Goal: Task Accomplishment & Management: Use online tool/utility

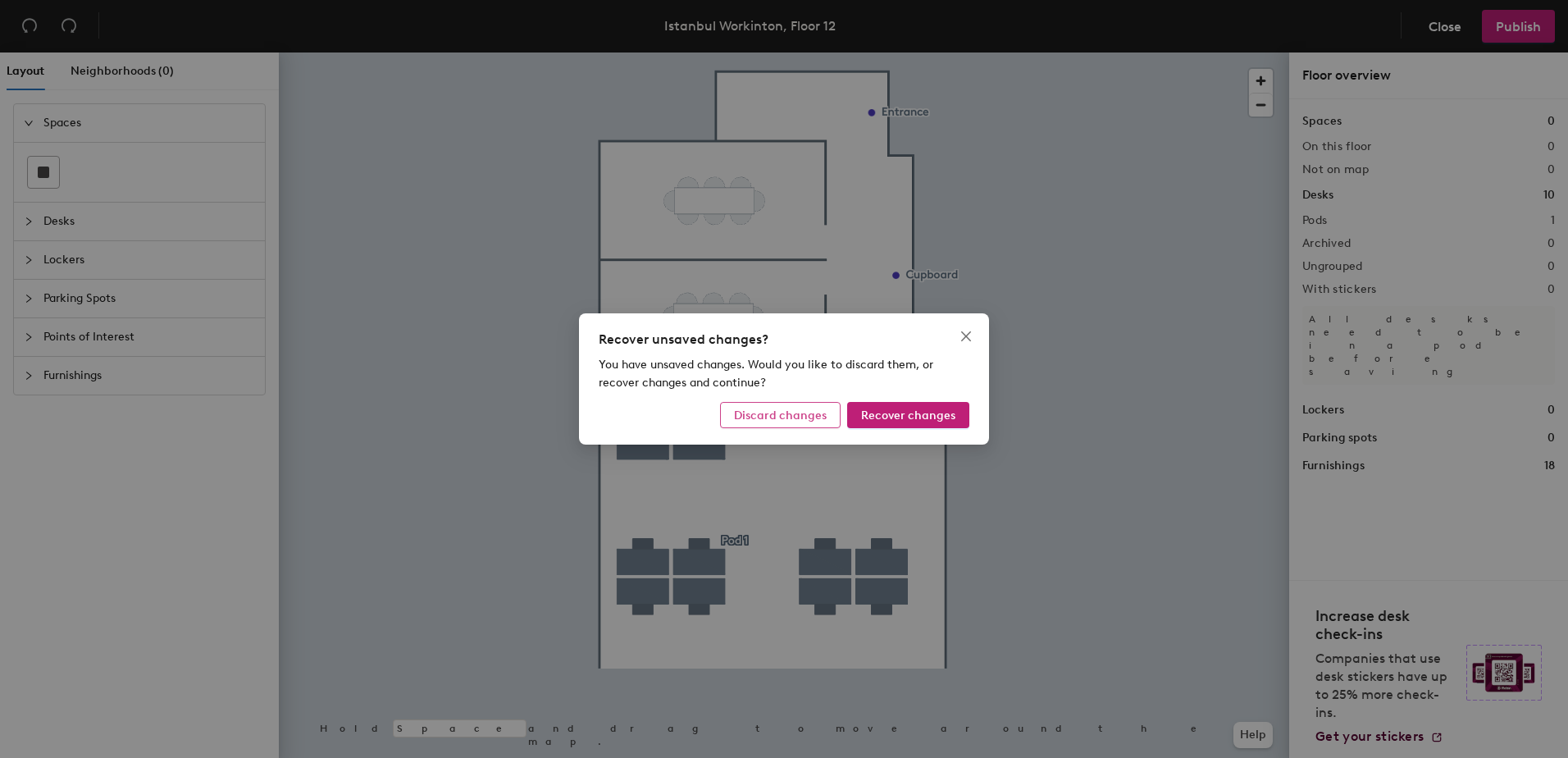
click at [772, 413] on span "Discard changes" at bounding box center [781, 415] width 92 height 14
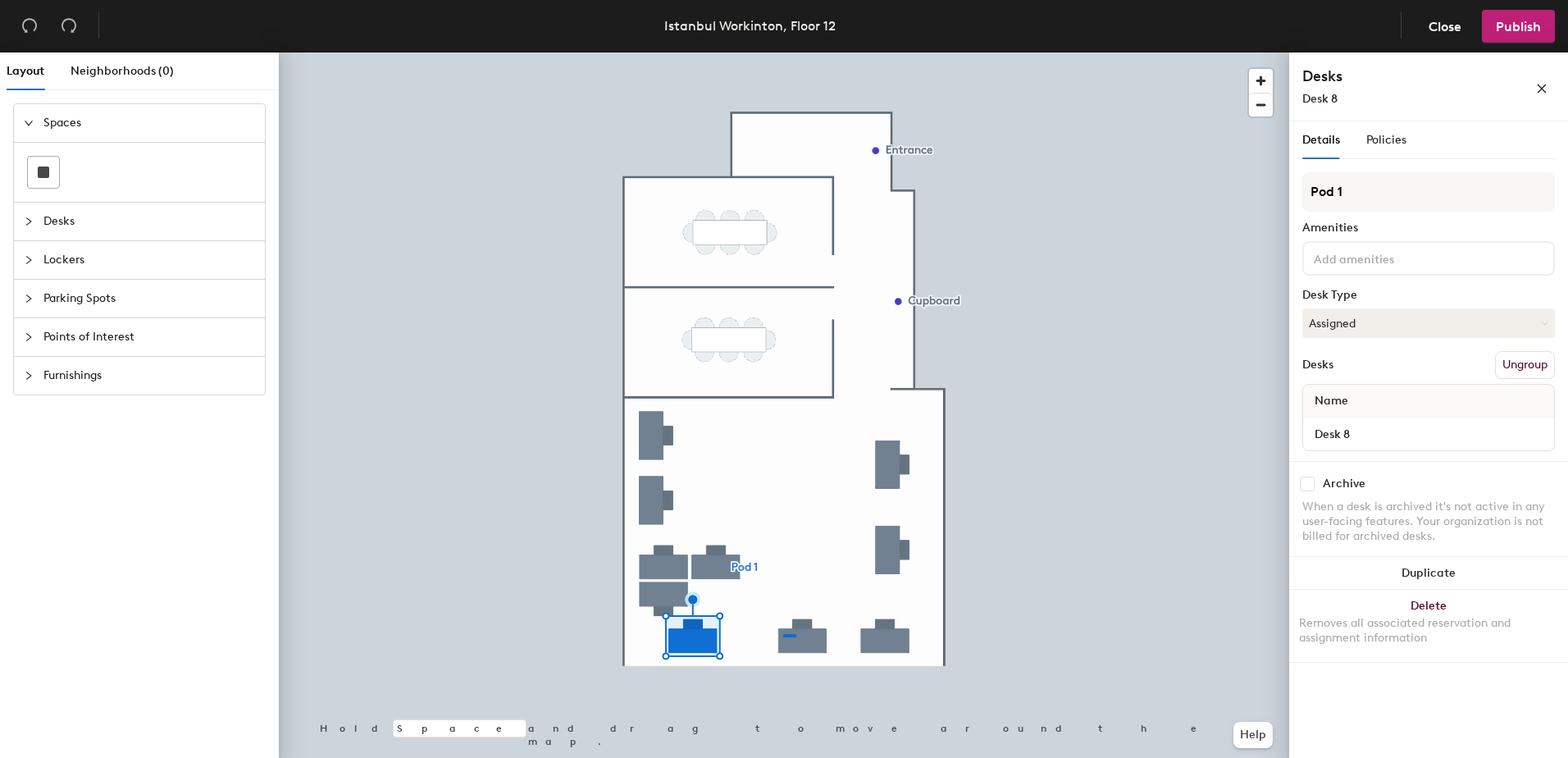
click at [783, 52] on div at bounding box center [784, 52] width 1011 height 0
click at [671, 52] on div at bounding box center [784, 52] width 1011 height 0
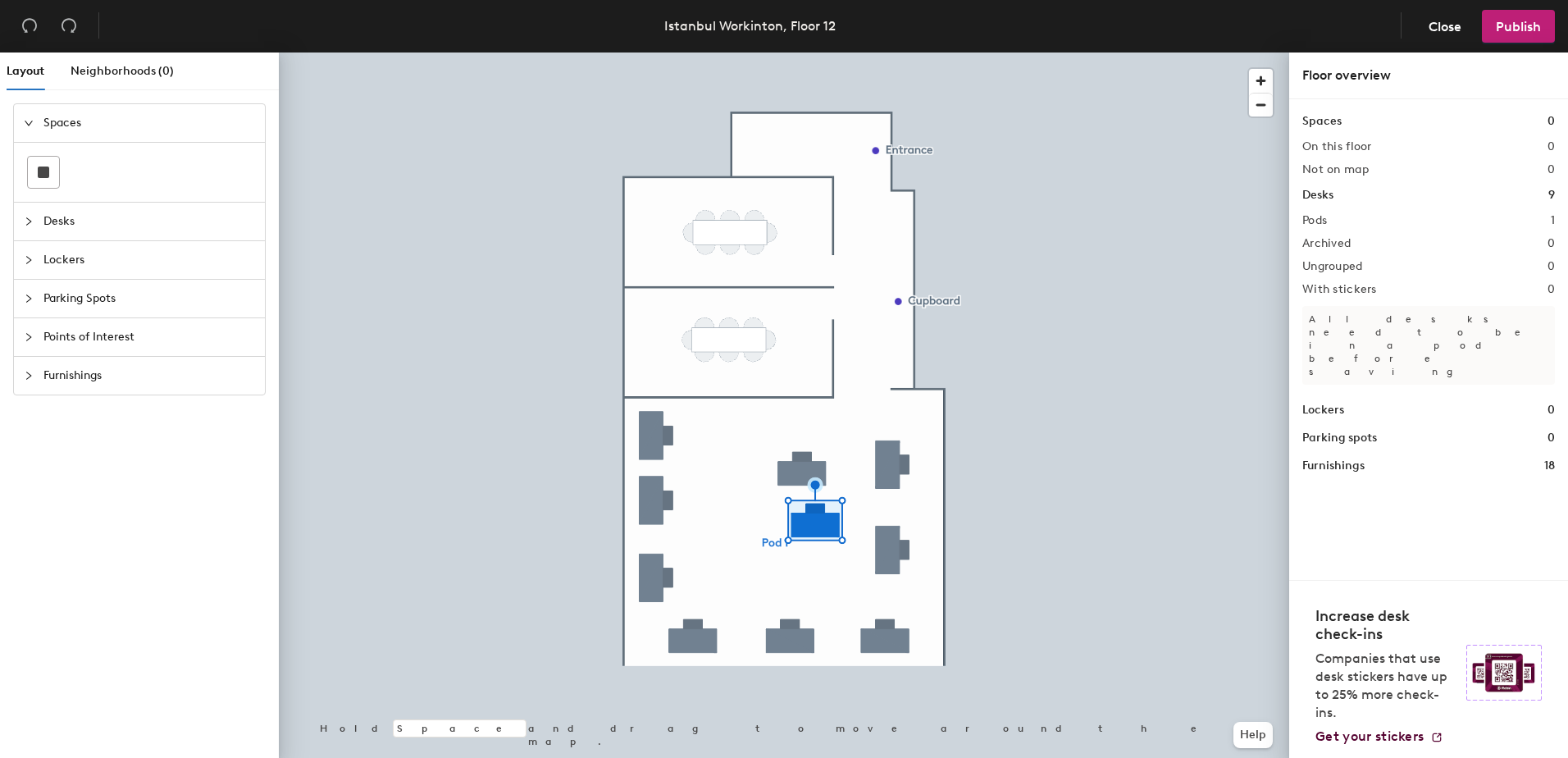
click at [813, 52] on div at bounding box center [784, 52] width 1011 height 0
click at [21, 222] on div "Desks" at bounding box center [140, 221] width 251 height 38
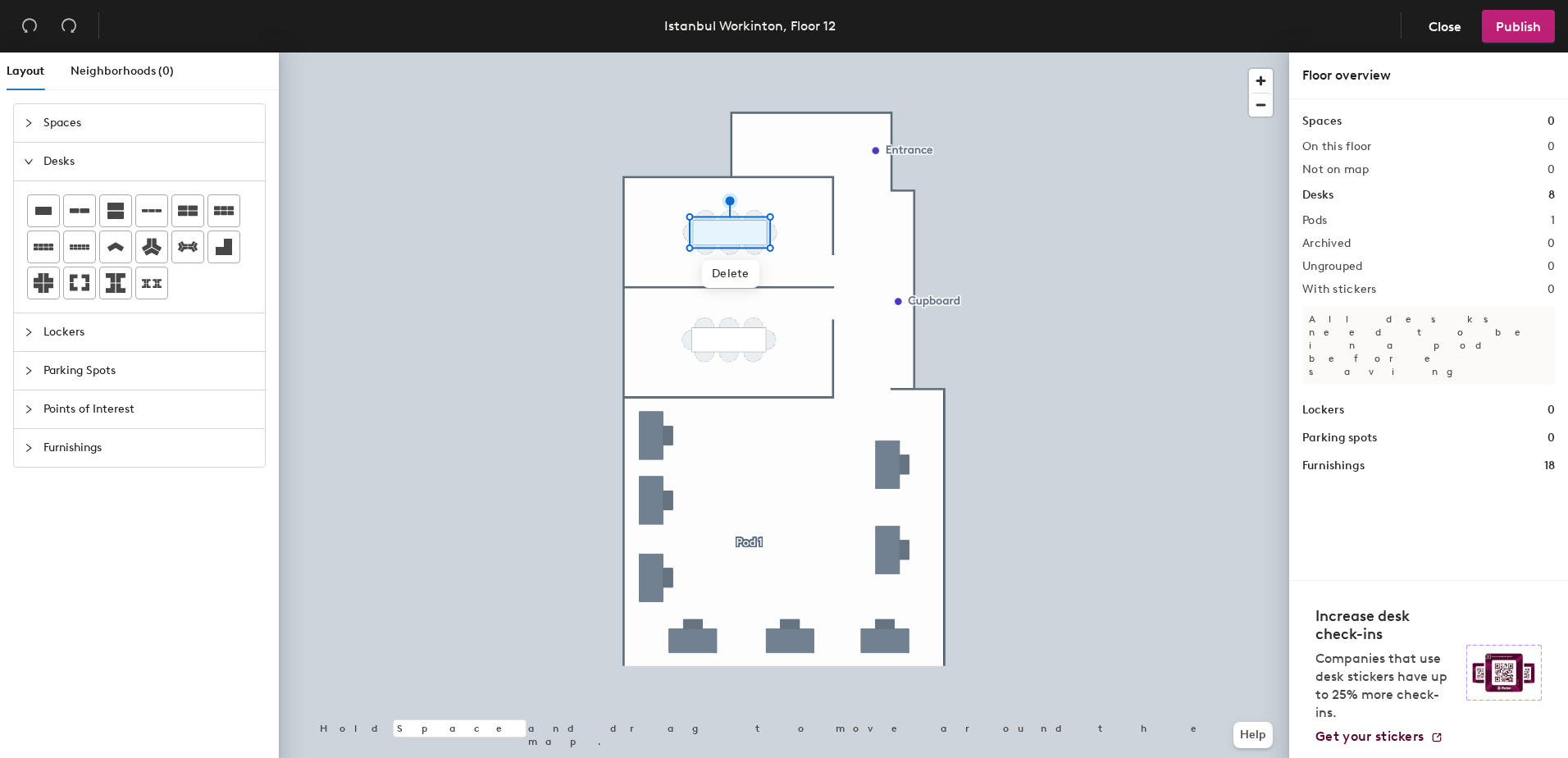
click at [28, 448] on icon "collapsed" at bounding box center [28, 447] width 10 height 10
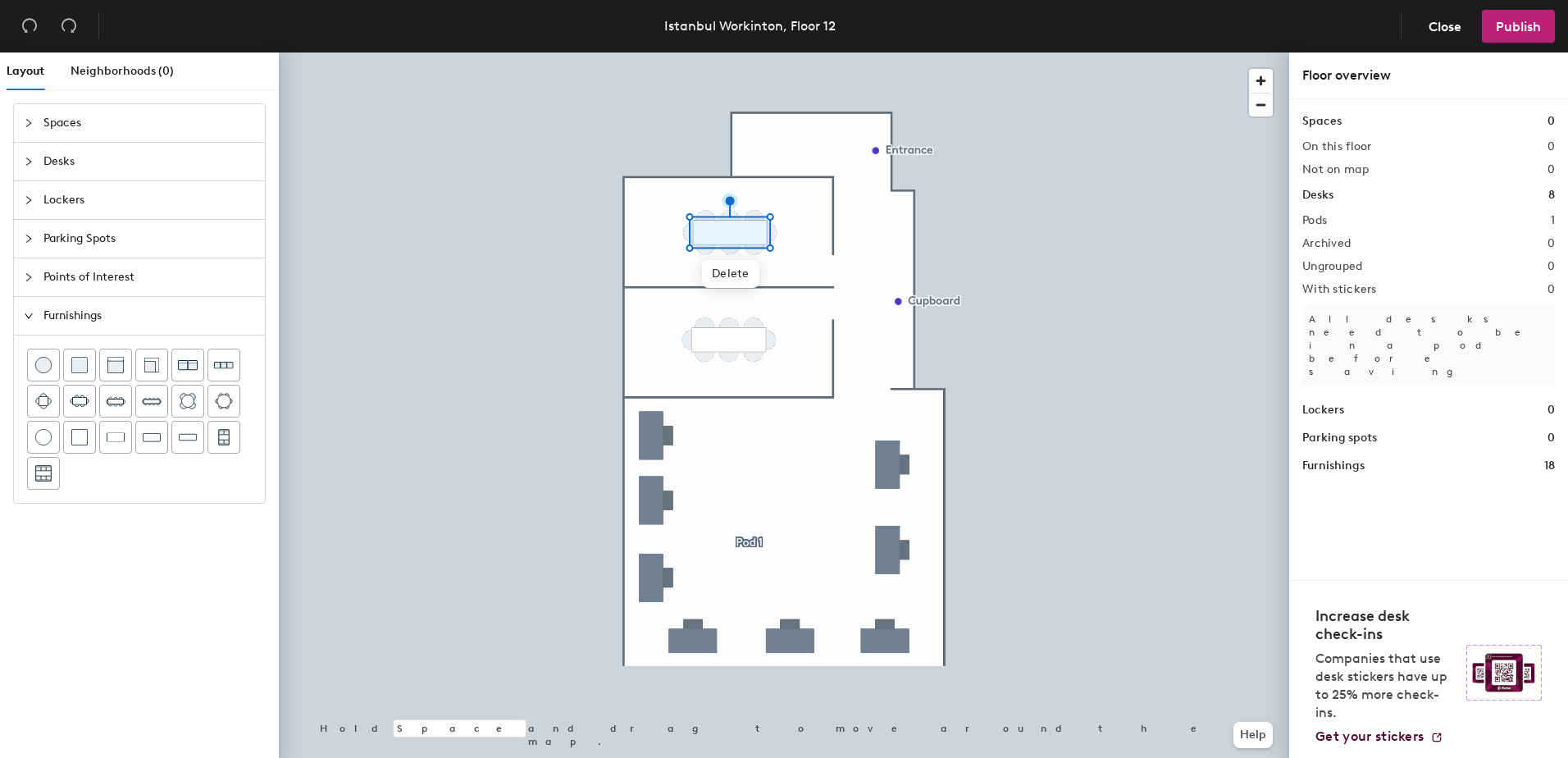
click at [29, 273] on icon "collapsed" at bounding box center [28, 277] width 10 height 10
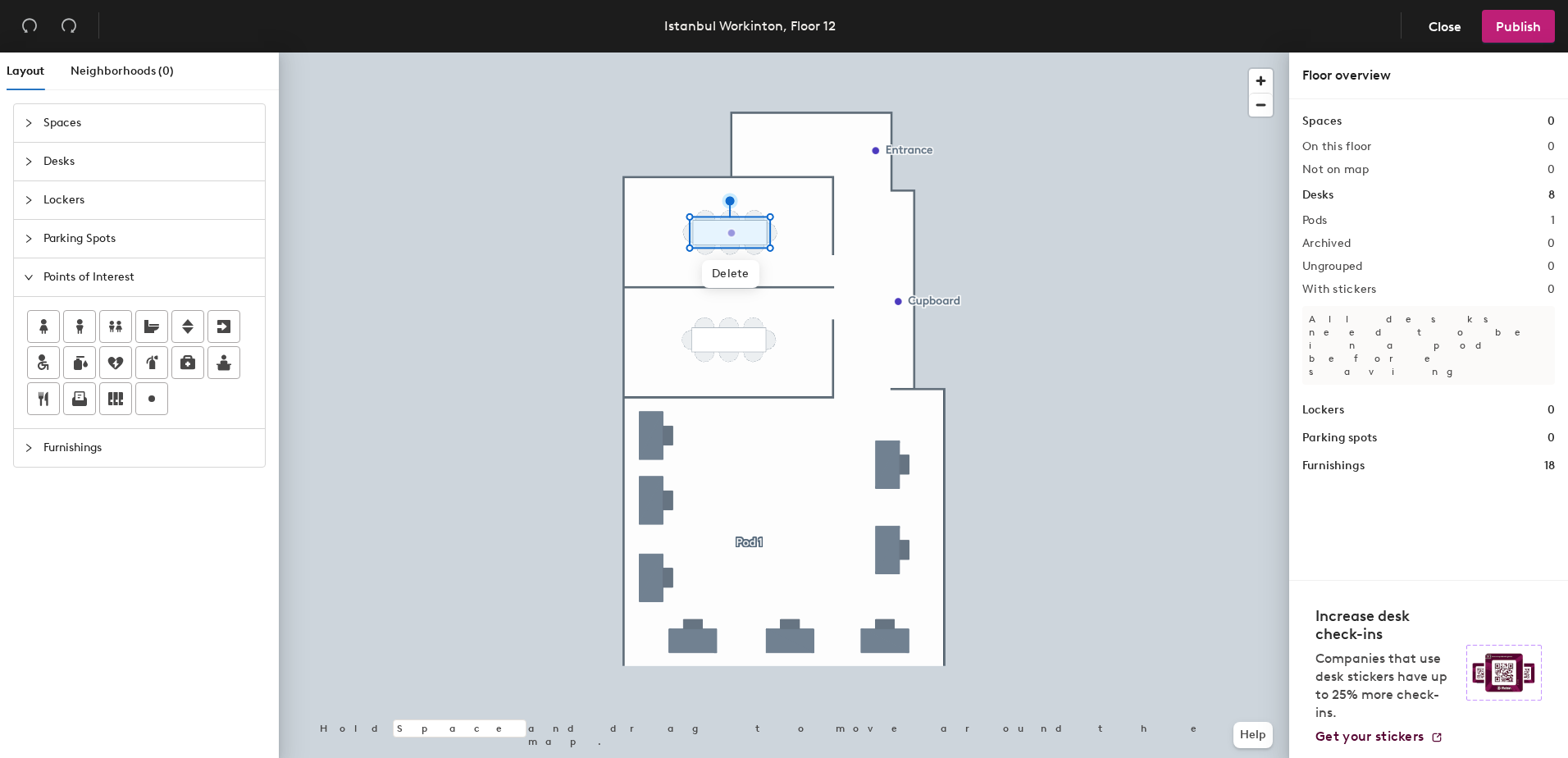
click at [728, 232] on div "Layout Neighborhoods (0) Spaces Desks Lockers Parking Spots Points of Interest …" at bounding box center [784, 408] width 1568 height 712
type input "Galata"
click at [729, 342] on div "Layout Neighborhoods (0) Spaces Desks Lockers Parking Spots Points of Interest …" at bounding box center [784, 408] width 1568 height 712
click at [774, 338] on input "Custom" at bounding box center [765, 341] width 52 height 23
click at [771, 336] on input "Custom" at bounding box center [765, 341] width 52 height 23
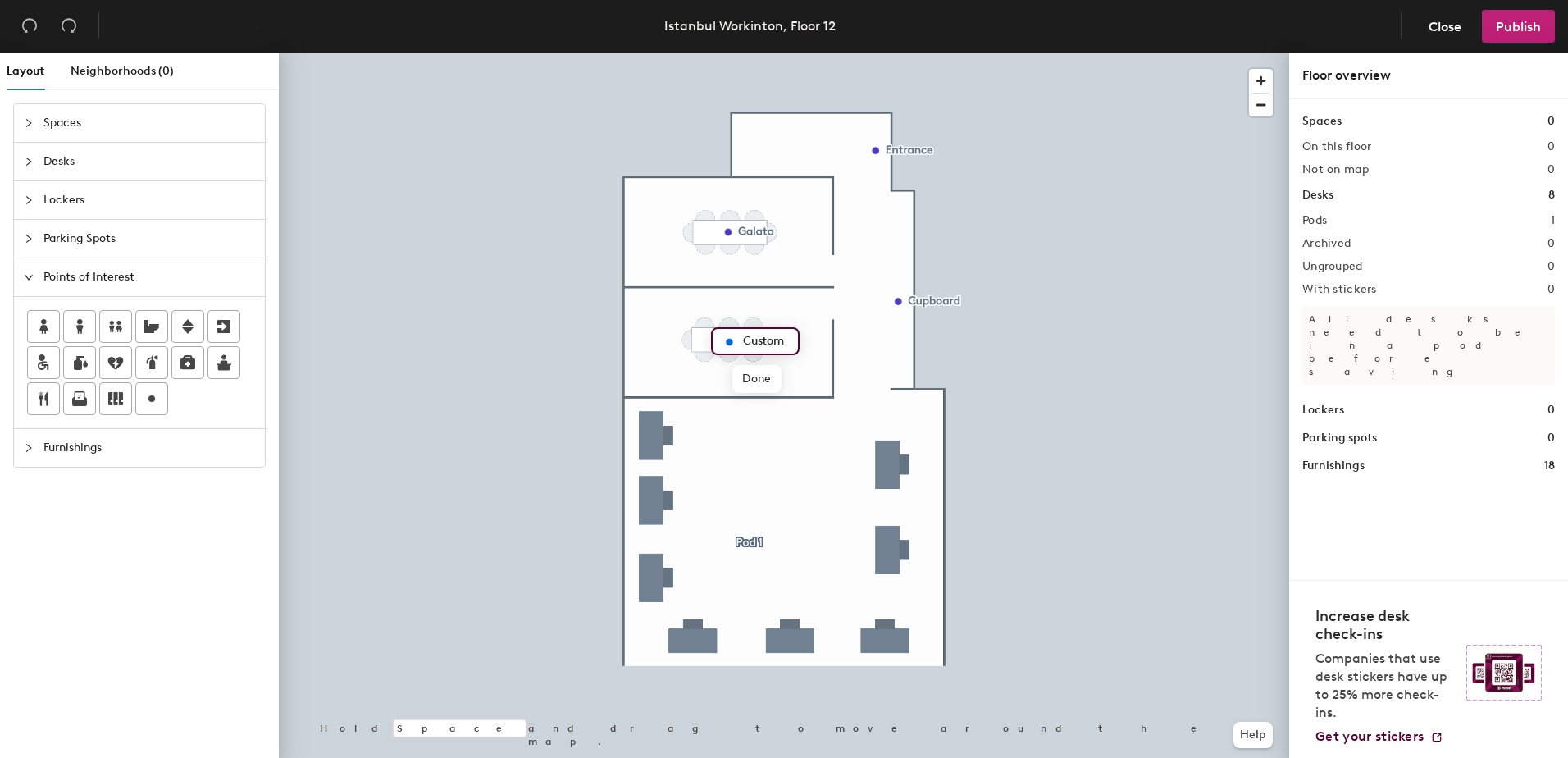
click at [771, 336] on input "Custom" at bounding box center [765, 341] width 52 height 23
type input "Topkapi"
click at [759, 383] on span "Done" at bounding box center [756, 379] width 48 height 28
click at [753, 133] on div "Layout Neighborhoods (0) Spaces Desks Lockers Parking Spots Points of Interest …" at bounding box center [784, 408] width 1568 height 712
type input "Water"
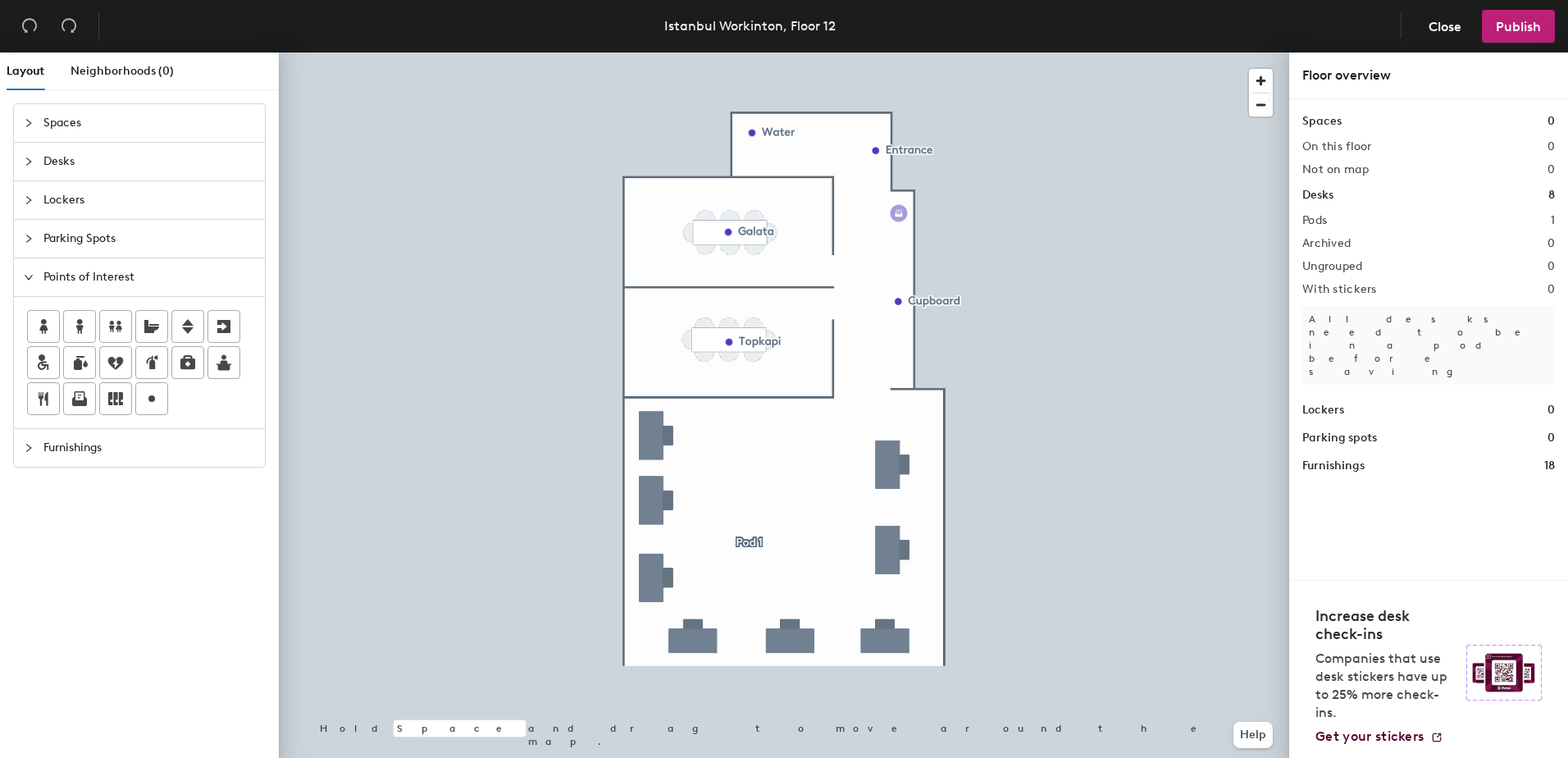
click at [900, 214] on div "Layout Neighborhoods (0) Spaces Desks Lockers Parking Spots Points of Interest …" at bounding box center [784, 408] width 1568 height 712
click at [791, 164] on div "Layout Neighborhoods (0) Spaces Desks Lockers Parking Spots Points of Interest …" at bounding box center [784, 408] width 1568 height 712
click at [904, 142] on div "Layout Neighborhoods (0) Spaces Desks Lockers Parking Spots Points of Interest …" at bounding box center [784, 408] width 1568 height 712
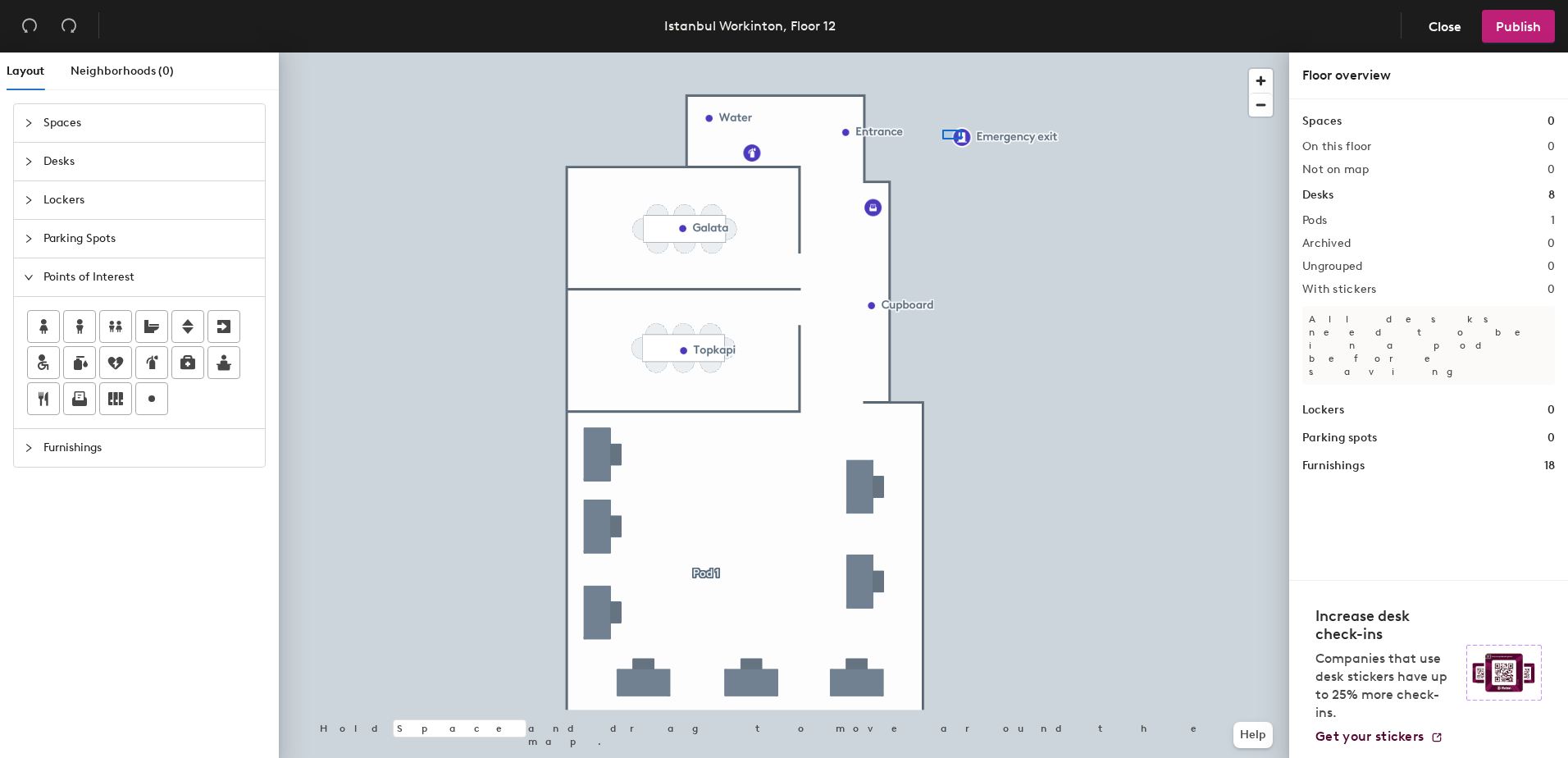
drag, startPoint x: 217, startPoint y: 324, endPoint x: 918, endPoint y: 183, distance: 715.0
click at [942, 52] on div at bounding box center [784, 52] width 1011 height 0
drag, startPoint x: 192, startPoint y: 325, endPoint x: 180, endPoint y: 324, distance: 12.0
click at [180, 324] on icon at bounding box center [187, 326] width 20 height 20
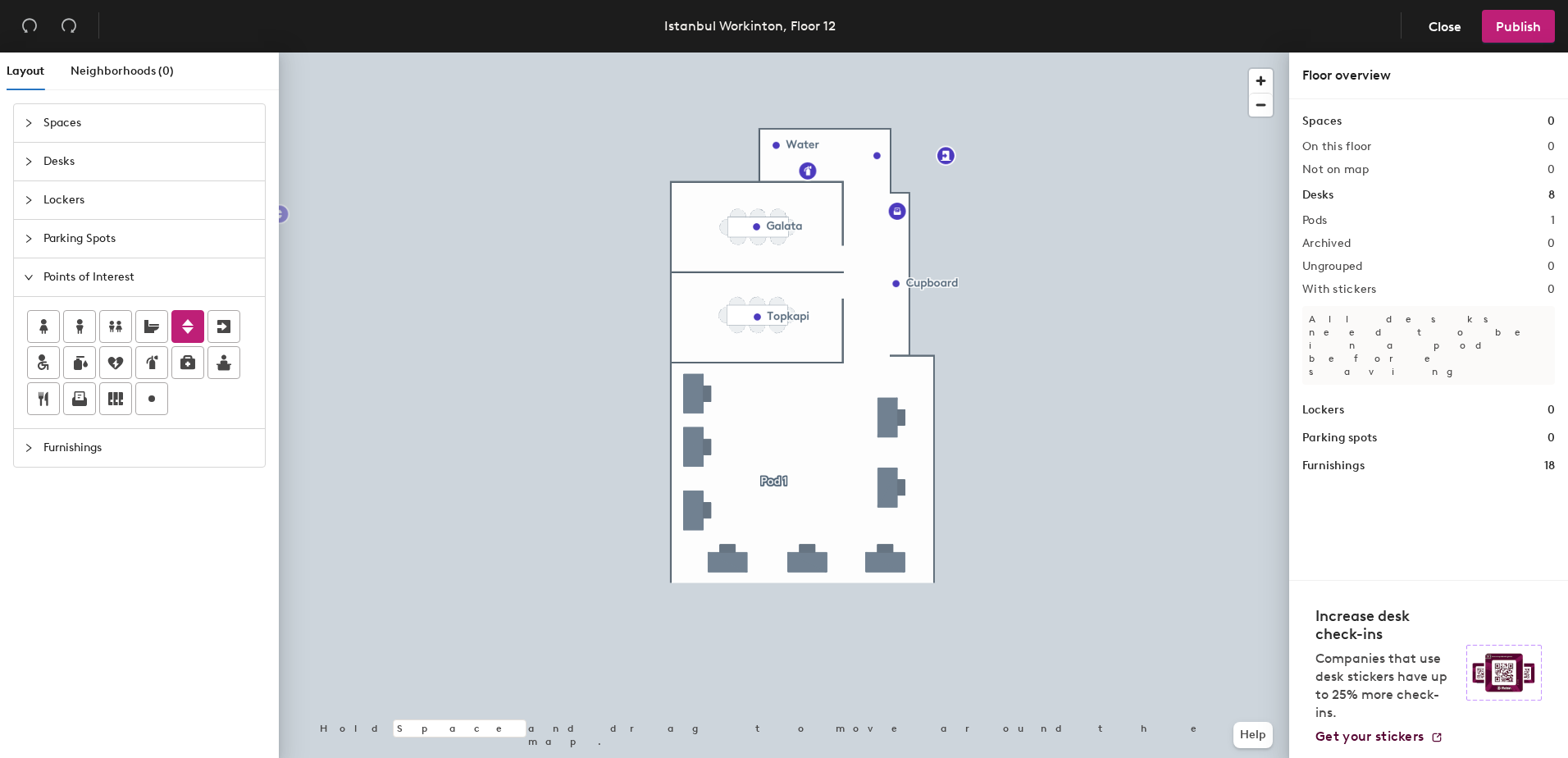
click at [28, 200] on icon "collapsed" at bounding box center [28, 200] width 10 height 10
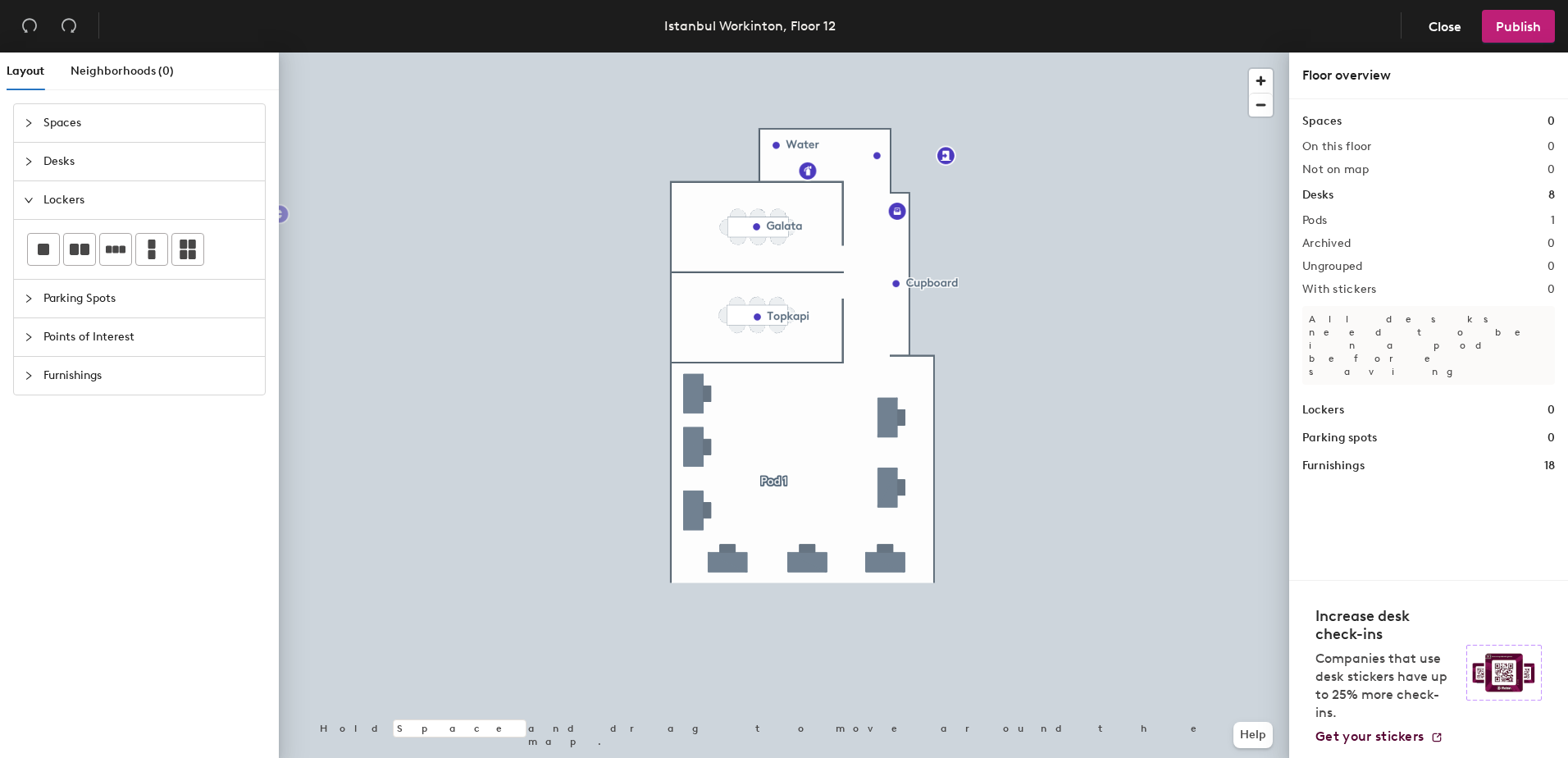
click at [31, 166] on icon "collapsed" at bounding box center [28, 161] width 10 height 10
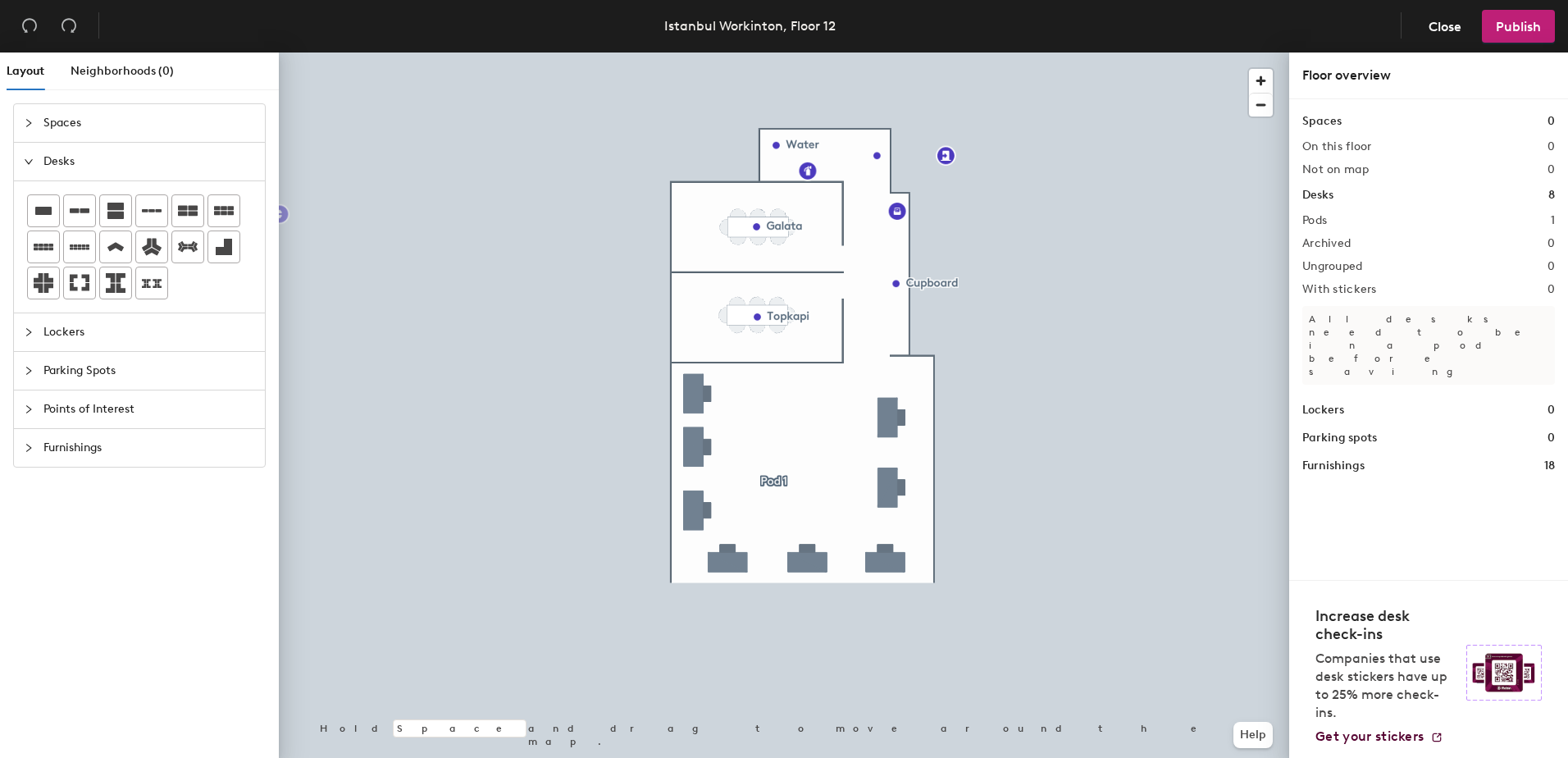
click at [34, 133] on div "Spaces" at bounding box center [140, 122] width 251 height 38
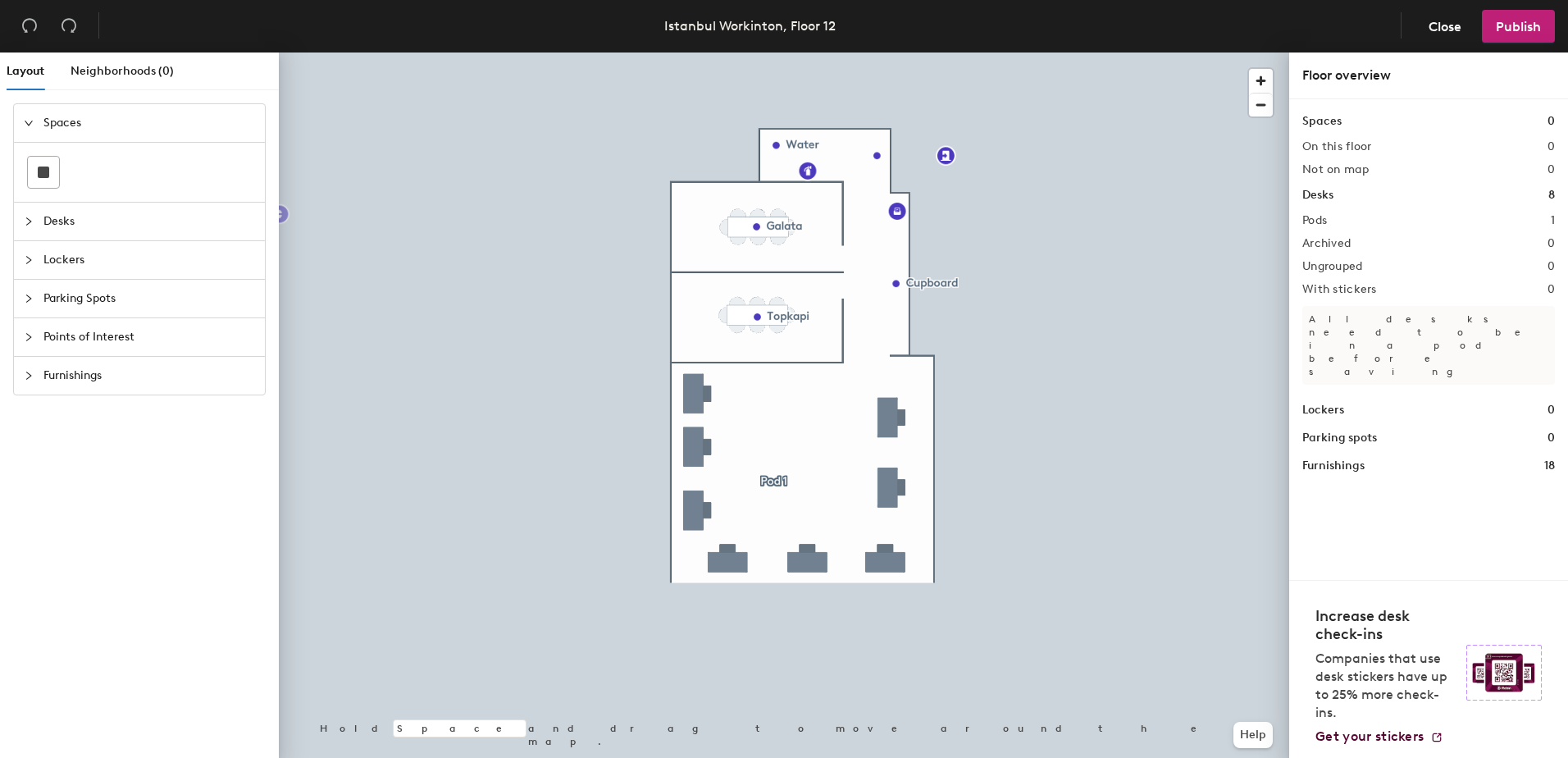
click at [711, 242] on div "Layout Neighborhoods (0) Spaces Desks Lockers Parking Spots Points of Interest …" at bounding box center [784, 408] width 1568 height 712
click at [711, 216] on span "Done" at bounding box center [704, 220] width 48 height 28
click at [726, 226] on span "Delete" at bounding box center [730, 220] width 58 height 28
click at [1042, 24] on span "Publish" at bounding box center [1519, 27] width 45 height 16
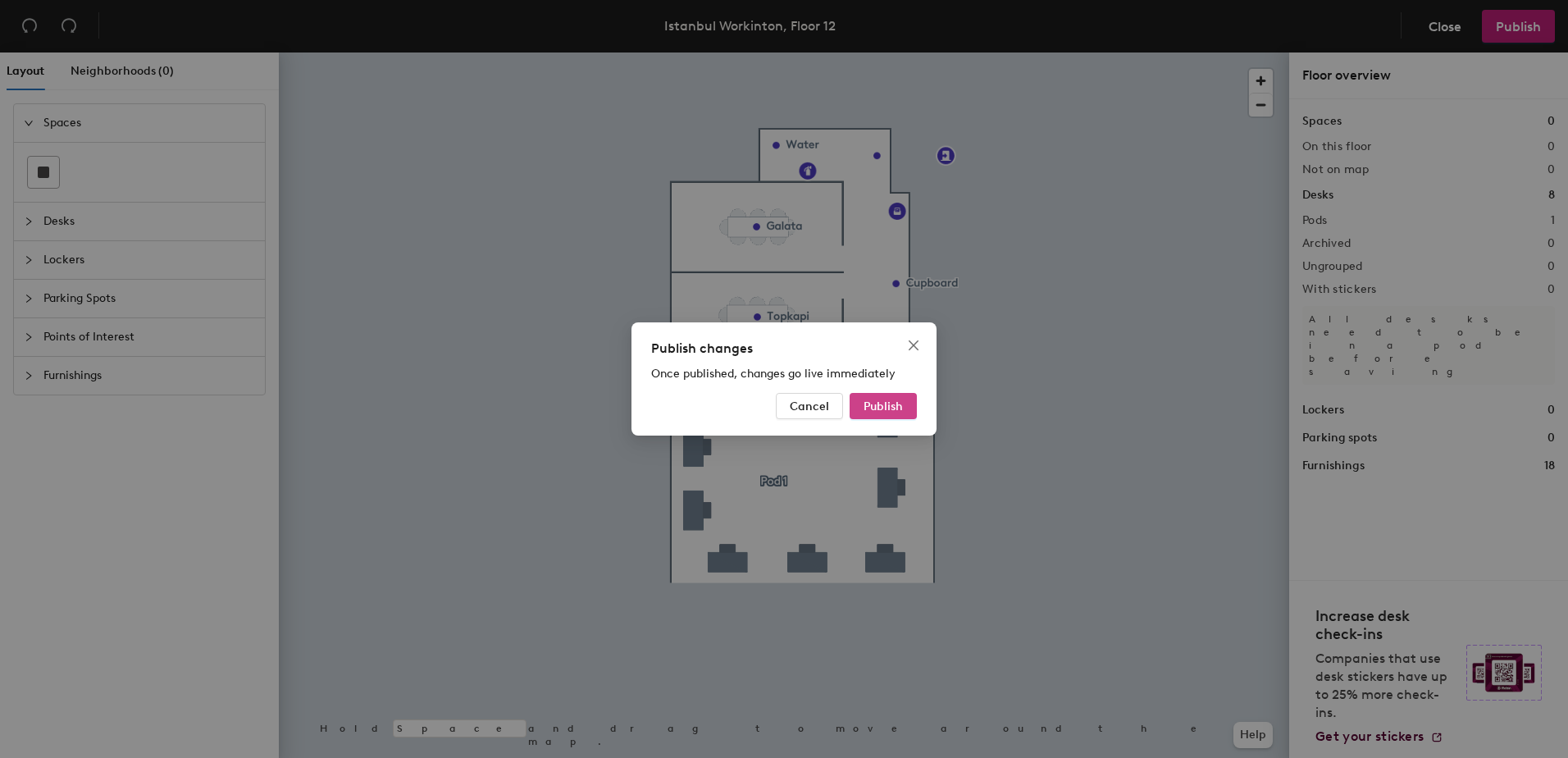
click at [876, 414] on button "Publish" at bounding box center [883, 406] width 67 height 26
